Goal: Check status: Check status

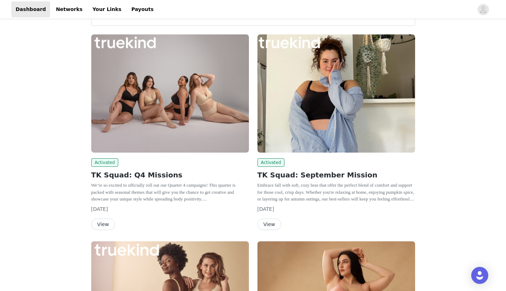
scroll to position [85, 0]
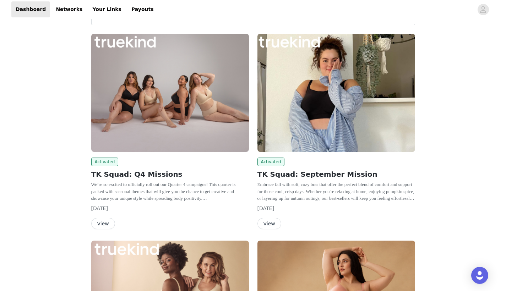
click at [107, 225] on button "View" at bounding box center [103, 223] width 24 height 11
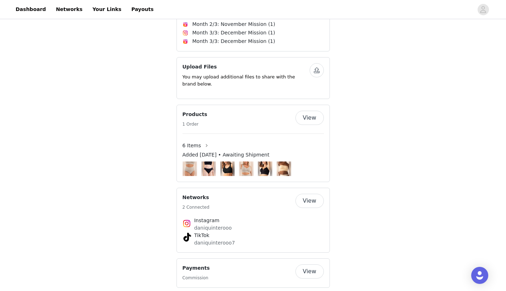
scroll to position [394, 0]
click at [239, 151] on div "6 Items" at bounding box center [253, 145] width 141 height 11
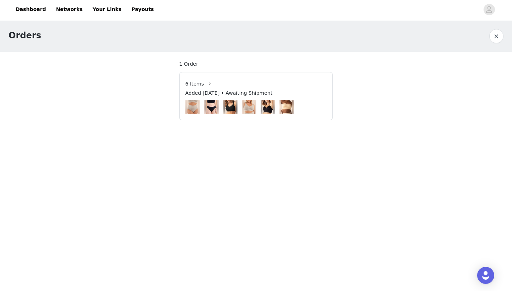
click at [246, 90] on span "Added [DATE] • Awaiting Shipment" at bounding box center [228, 93] width 87 height 7
click at [206, 84] on button "button" at bounding box center [209, 83] width 11 height 11
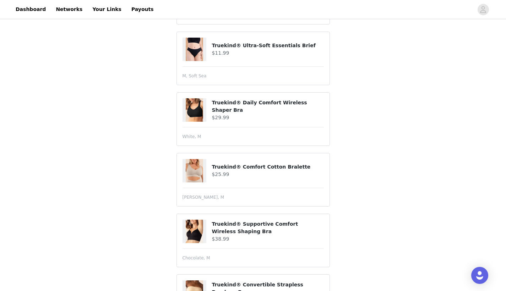
scroll to position [148, 0]
drag, startPoint x: 219, startPoint y: 199, endPoint x: 179, endPoint y: 198, distance: 39.8
click at [179, 198] on article "Truekind® Comfort Cotton Bralette $25.99 [PERSON_NAME], M" at bounding box center [253, 180] width 153 height 54
copy span "[PERSON_NAME],"
click at [416, 102] on div "6 Items Added [DATE] • Awaiting Shipment Shipping Address [PERSON_NAME] [STREET…" at bounding box center [253, 108] width 506 height 472
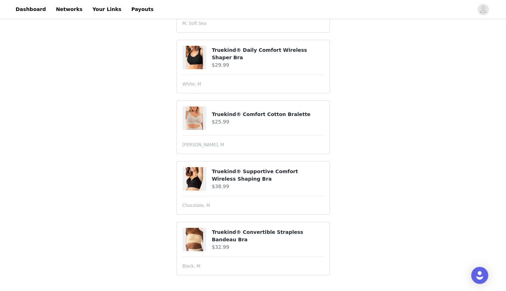
scroll to position [201, 0]
click at [333, 122] on section "Added [DATE] • Awaiting Shipment Shipping Address [PERSON_NAME] [STREET_ADDRESS…" at bounding box center [253, 71] width 171 height 441
